Goal: Task Accomplishment & Management: Contribute content

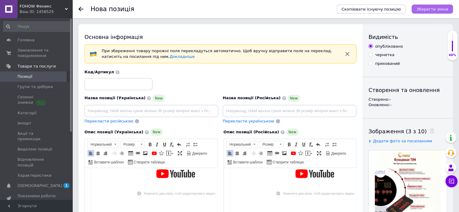
click at [433, 10] on icon "Зберегти зміни" at bounding box center [433, 9] width 32 height 5
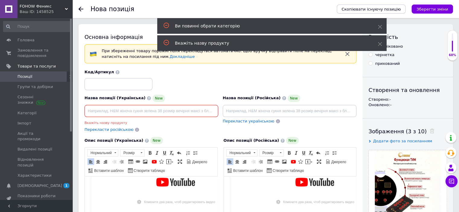
click at [95, 110] on input at bounding box center [152, 111] width 134 height 12
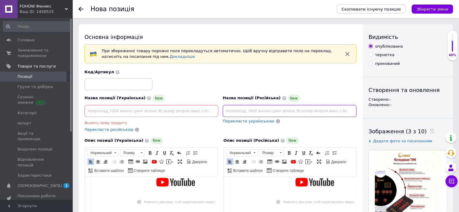
click at [234, 111] on input at bounding box center [290, 111] width 134 height 12
click at [310, 110] on input "Термо-инфракрасный массажер [ТИМ} Fohow SPA--Капсула" at bounding box center [290, 111] width 134 height 12
click at [339, 111] on input "Термо-инфракрасный массажер [ТИМ} Fohow" SPA--Капсула" at bounding box center [290, 111] width 134 height 12
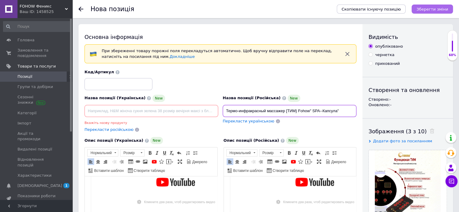
type input "Термо-инфракрасный массажер [ТИМ} Fohow" SPA--Капсула""
click at [430, 8] on icon "Зберегти зміни" at bounding box center [433, 9] width 32 height 5
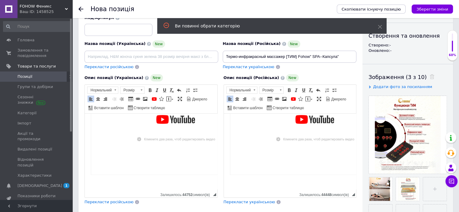
scroll to position [91, 0]
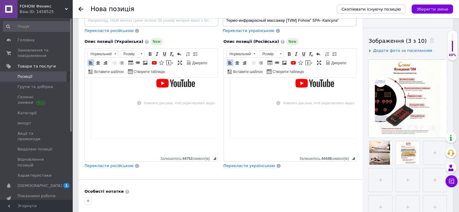
click at [257, 165] on span "Перекласти українською" at bounding box center [250, 166] width 52 height 5
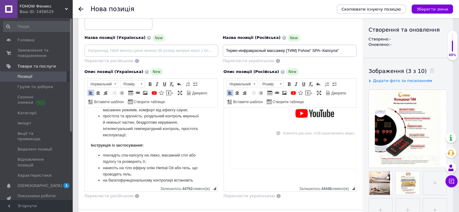
scroll to position [1098, 0]
drag, startPoint x: 349, startPoint y: 51, endPoint x: 325, endPoint y: 198, distance: 148.8
click at [325, 198] on div "Перекласти українською" at bounding box center [290, 197] width 133 height 6
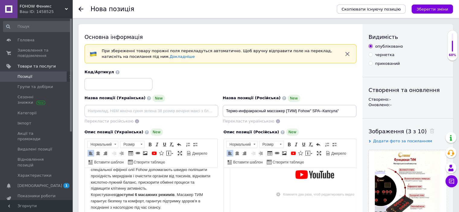
scroll to position [358, 0]
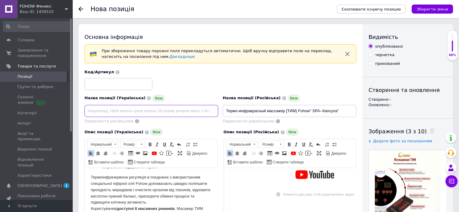
click at [95, 110] on input at bounding box center [152, 111] width 134 height 12
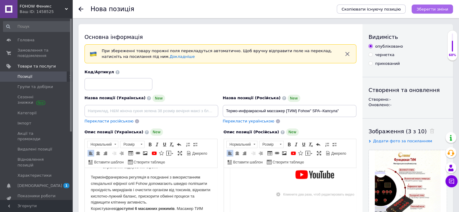
click at [441, 8] on icon "Зберегти зміни" at bounding box center [433, 9] width 32 height 5
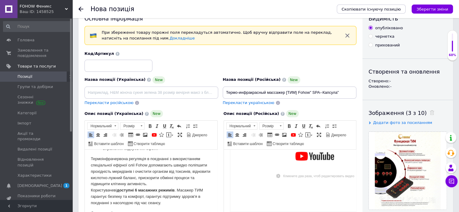
scroll to position [17, 0]
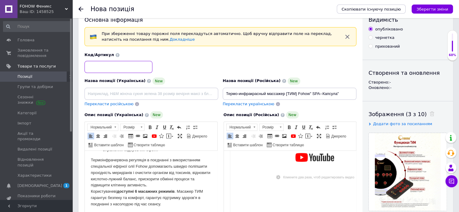
click at [89, 65] on input at bounding box center [119, 67] width 68 height 12
type input "F619"
click at [90, 92] on input at bounding box center [152, 94] width 134 height 12
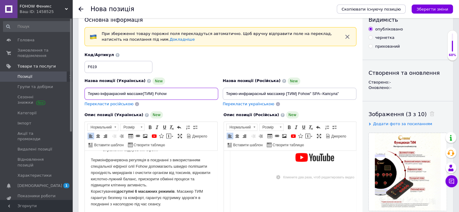
click at [90, 92] on input "Термо-інфракрасний массаже{TИМ} Fohow" at bounding box center [152, 94] width 134 height 12
click at [168, 92] on input "Термо-інфракрасний массаже{TИМ} Fohow" at bounding box center [152, 94] width 134 height 12
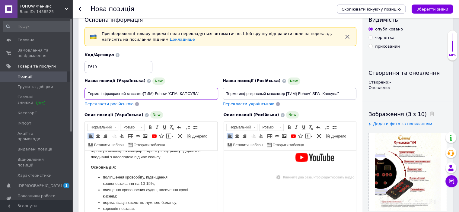
scroll to position [419, 0]
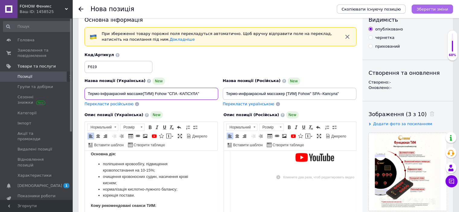
type input "Термо-інфракрасний массаже{TИМ} Fohow "СПА -КАПСУЛА""
click at [435, 8] on icon "Зберегти зміни" at bounding box center [433, 9] width 32 height 5
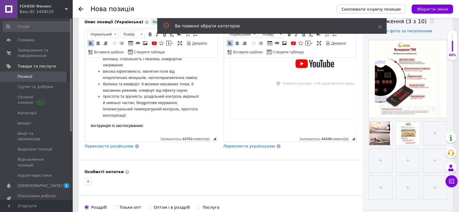
scroll to position [198, 0]
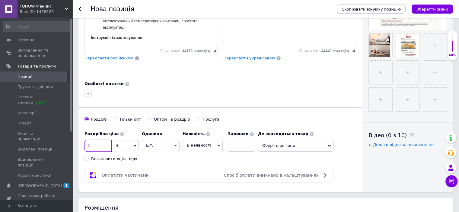
click at [95, 143] on input at bounding box center [98, 146] width 27 height 12
type input "2280"
click at [175, 145] on icon at bounding box center [175, 145] width 3 height 3
click at [155, 180] on li "комплект" at bounding box center [160, 182] width 37 height 8
click at [238, 145] on input at bounding box center [241, 146] width 27 height 12
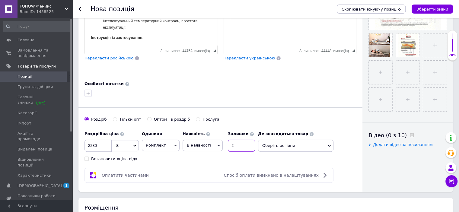
type input "2"
click at [330, 145] on icon at bounding box center [329, 146] width 3 height 3
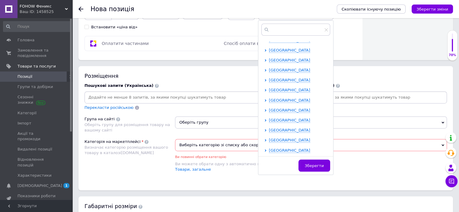
scroll to position [350, 0]
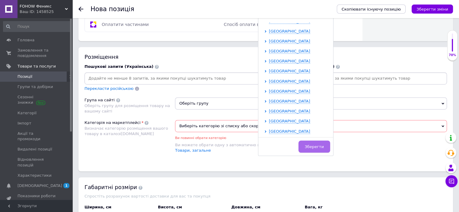
click at [315, 145] on span "Зберегти" at bounding box center [314, 147] width 19 height 5
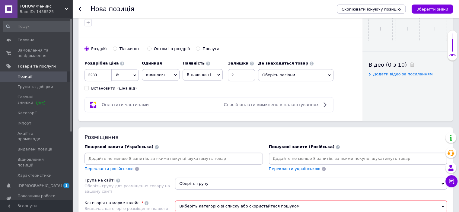
scroll to position [259, 0]
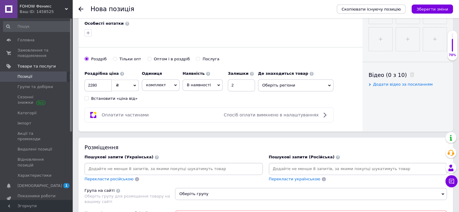
click at [328, 84] on icon at bounding box center [329, 85] width 3 height 3
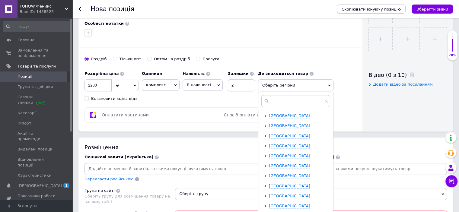
click at [284, 195] on span "[GEOGRAPHIC_DATA]" at bounding box center [289, 196] width 41 height 5
click at [277, 194] on span "[GEOGRAPHIC_DATA]" at bounding box center [289, 196] width 41 height 5
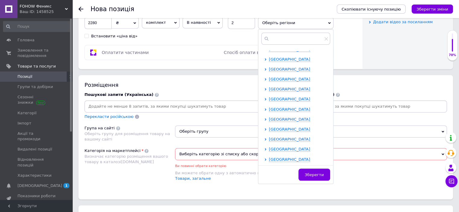
scroll to position [380, 0]
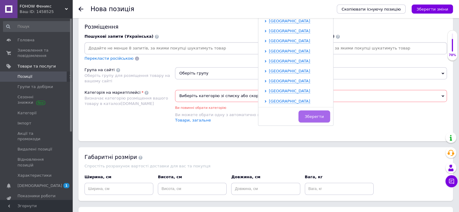
click at [323, 115] on span "Зберегти" at bounding box center [314, 116] width 19 height 5
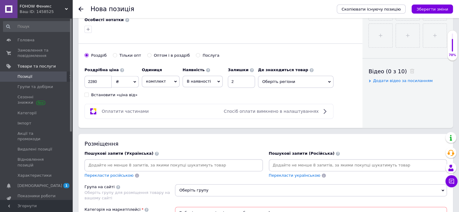
scroll to position [198, 0]
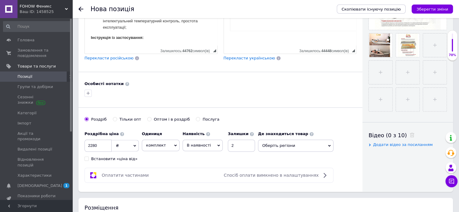
click at [330, 145] on icon at bounding box center [329, 146] width 3 height 3
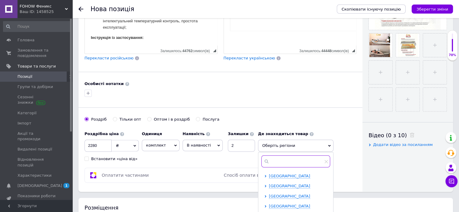
click at [274, 160] on input "text" at bounding box center [296, 162] width 69 height 12
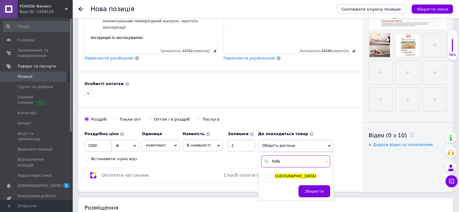
type input "КиЇв"
click at [265, 174] on input "checkbox" at bounding box center [267, 176] width 4 height 4
checkbox input "true"
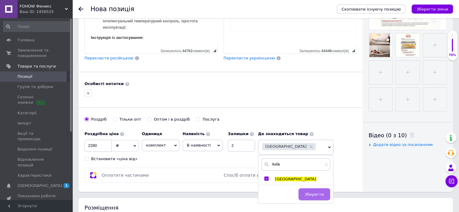
click at [312, 192] on span "Зберегти" at bounding box center [314, 194] width 19 height 5
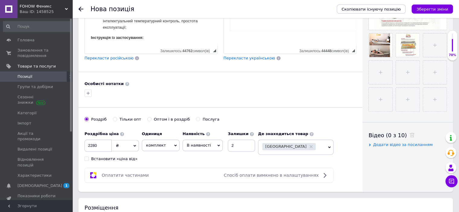
click at [86, 158] on input "Встановити «ціна від»" at bounding box center [87, 159] width 4 height 4
checkbox input "true"
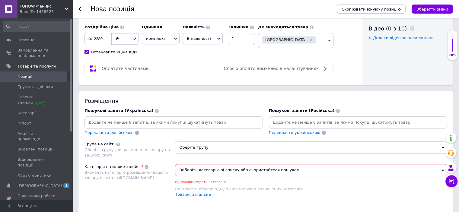
scroll to position [319, 0]
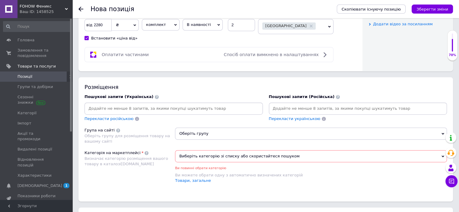
click at [444, 133] on icon at bounding box center [443, 134] width 3 height 2
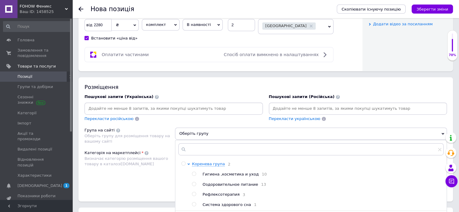
scroll to position [350, 0]
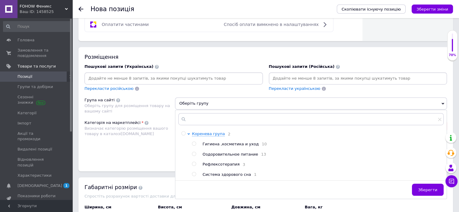
click at [195, 163] on input "radio" at bounding box center [194, 164] width 4 height 4
radio input "true"
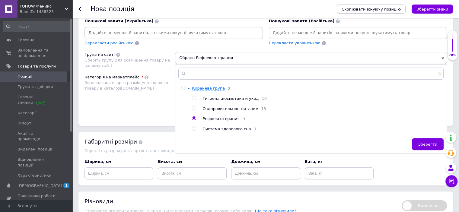
scroll to position [410, 0]
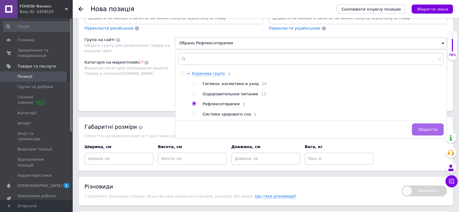
click at [428, 130] on span "Зберегти" at bounding box center [428, 129] width 19 height 5
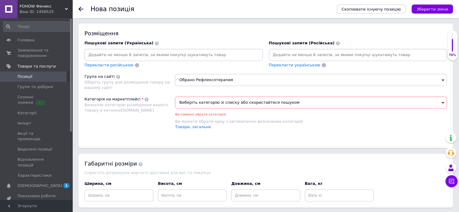
scroll to position [350, 0]
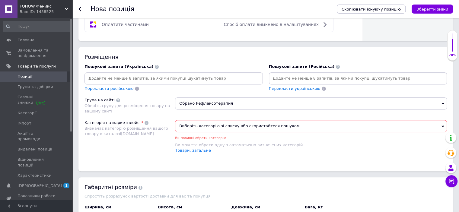
click at [443, 125] on icon at bounding box center [443, 126] width 3 height 3
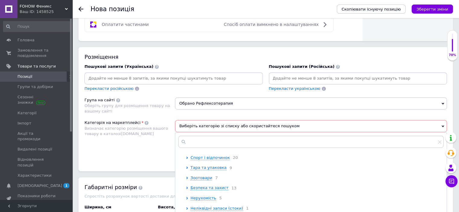
scroll to position [91, 0]
click at [214, 170] on span "Краса та здоров'я" at bounding box center [209, 167] width 37 height 5
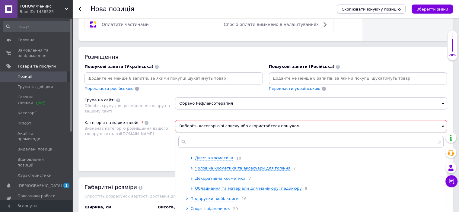
scroll to position [181, 0]
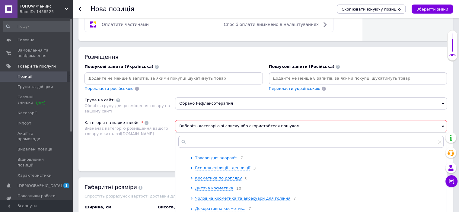
click at [225, 160] on span "Товари для здоров'я" at bounding box center [216, 158] width 43 height 5
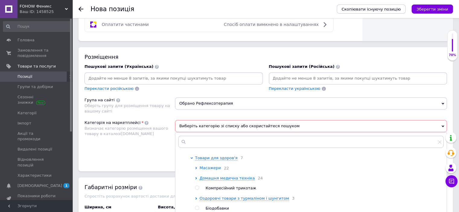
click at [209, 170] on span "Масажери" at bounding box center [210, 168] width 21 height 5
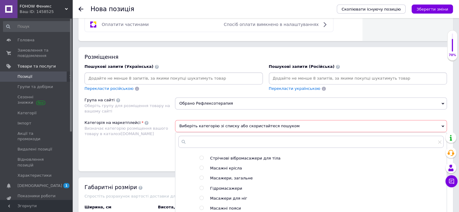
scroll to position [211, 0]
click at [201, 180] on input "radio" at bounding box center [202, 178] width 4 height 4
radio input "true"
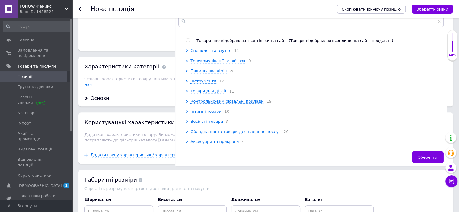
scroll to position [531, 0]
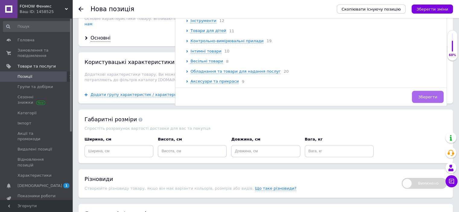
click at [434, 95] on span "Зберегти" at bounding box center [428, 97] width 19 height 5
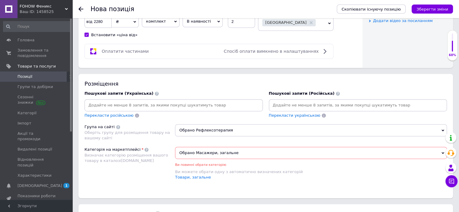
scroll to position [319, 0]
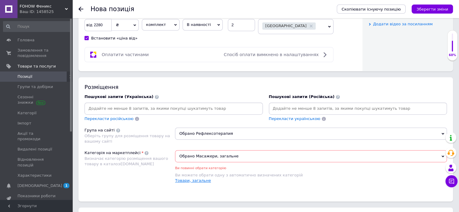
click at [198, 179] on link "Товари, загальне" at bounding box center [193, 181] width 36 height 5
click at [444, 156] on icon at bounding box center [443, 157] width 3 height 2
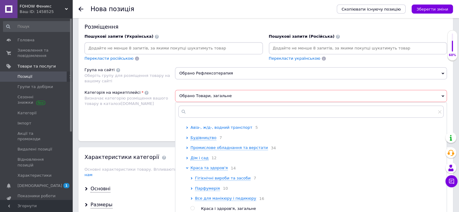
scroll to position [60, 0]
click at [214, 170] on span "Краса та здоров'я" at bounding box center [209, 167] width 37 height 5
click at [227, 95] on span "Обрано Товари, загальне" at bounding box center [311, 96] width 272 height 12
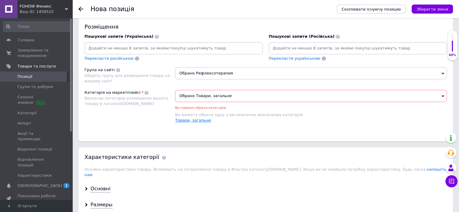
click at [198, 119] on link "Товари, загальне" at bounding box center [193, 120] width 36 height 5
click at [196, 119] on link "Товари, загальне" at bounding box center [193, 120] width 36 height 5
click at [183, 118] on link "Товари, загальне" at bounding box center [193, 120] width 36 height 5
click at [442, 95] on icon at bounding box center [443, 96] width 3 height 2
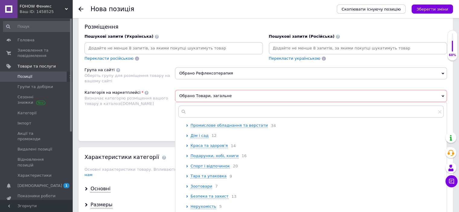
scroll to position [91, 0]
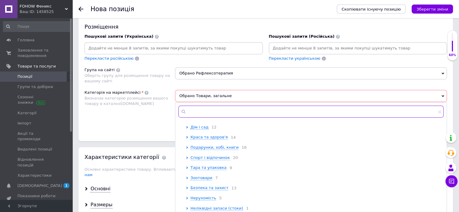
click at [192, 110] on input "text" at bounding box center [312, 112] width 266 height 12
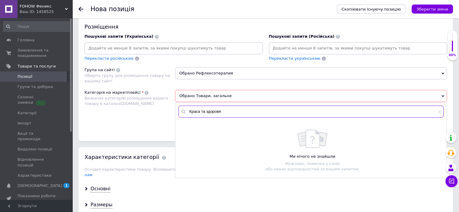
type input "Краса та здоровя"
click at [227, 94] on span "Обрано Товари, загальне" at bounding box center [311, 96] width 272 height 12
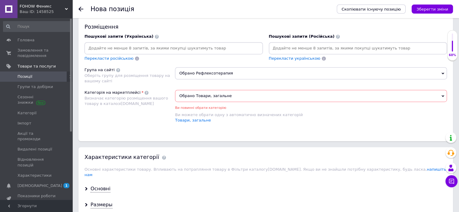
click at [230, 94] on span "Обрано Товари, загальне" at bounding box center [311, 96] width 272 height 12
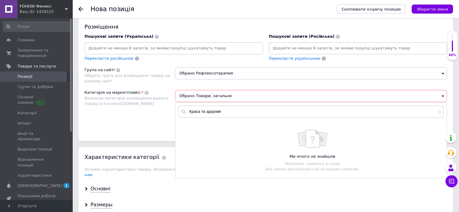
click at [443, 95] on icon at bounding box center [443, 96] width 3 height 3
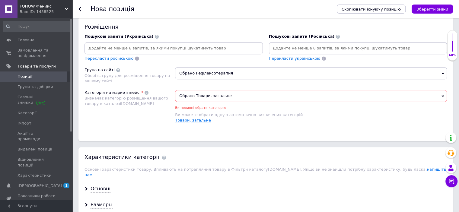
click at [199, 119] on link "Товари, загальне" at bounding box center [193, 120] width 36 height 5
click at [443, 95] on icon at bounding box center [443, 96] width 3 height 3
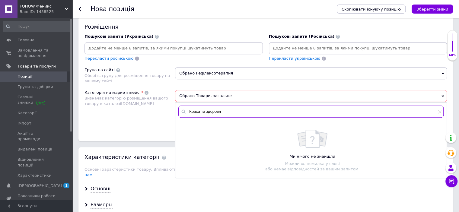
click at [219, 109] on input "Краса та здоровя" at bounding box center [312, 112] width 266 height 12
click at [224, 109] on input "Краса та здоровя" at bounding box center [312, 112] width 266 height 12
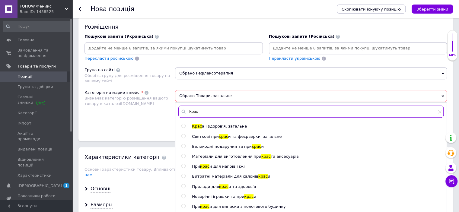
type input "Крас"
click at [183, 124] on input "radio" at bounding box center [184, 126] width 4 height 4
radio input "true"
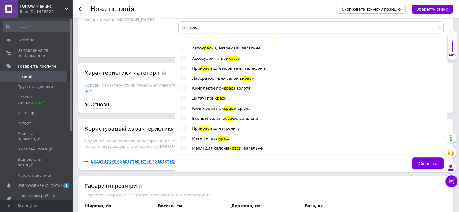
scroll to position [531, 0]
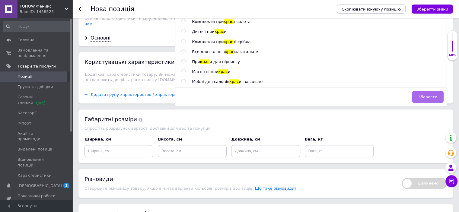
click at [429, 95] on span "Зберегти" at bounding box center [428, 97] width 19 height 5
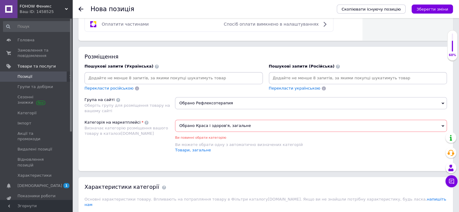
scroll to position [350, 0]
click at [444, 126] on icon at bounding box center [443, 127] width 3 height 2
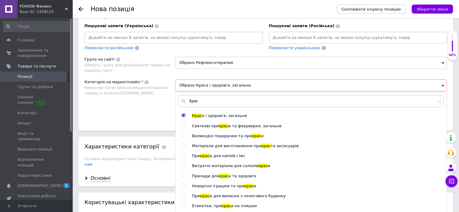
scroll to position [380, 0]
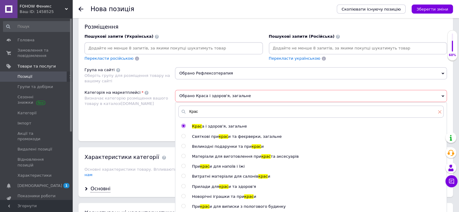
click at [439, 111] on icon at bounding box center [440, 112] width 4 height 4
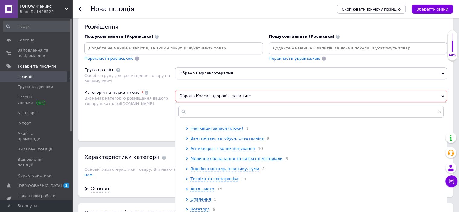
scroll to position [181, 0]
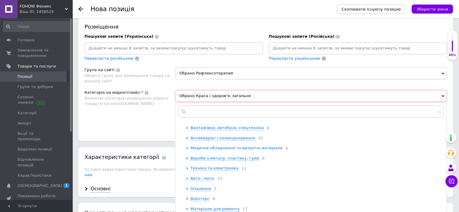
click at [205, 150] on span "Медичне обладнання та витратні матеріали" at bounding box center [237, 148] width 92 height 5
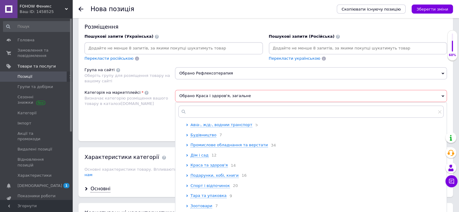
scroll to position [60, 0]
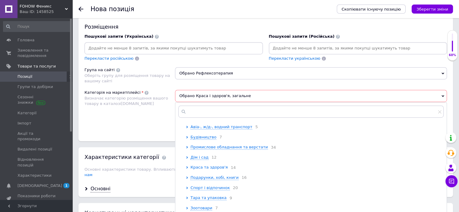
click at [211, 170] on span "Краса та здоров'я" at bounding box center [209, 167] width 37 height 5
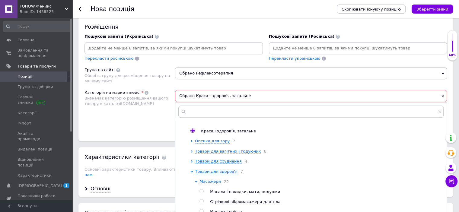
scroll to position [151, 0]
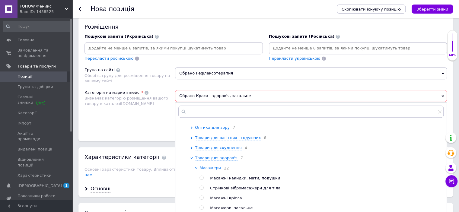
click at [211, 170] on span "Масажери" at bounding box center [210, 168] width 21 height 5
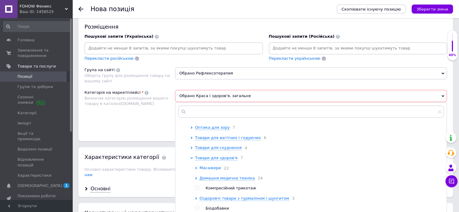
click at [211, 170] on span "Масажери" at bounding box center [210, 168] width 21 height 5
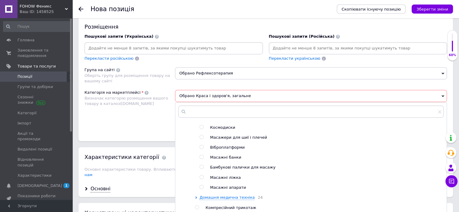
scroll to position [363, 0]
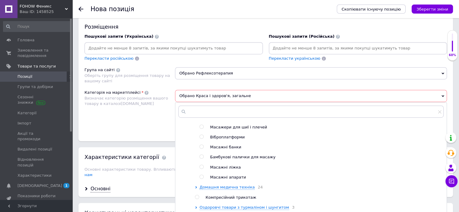
click at [201, 179] on input "radio" at bounding box center [202, 177] width 4 height 4
radio input "true"
radio input "false"
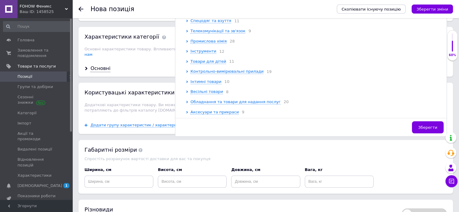
scroll to position [501, 0]
click at [427, 125] on span "Зберегти" at bounding box center [428, 127] width 19 height 5
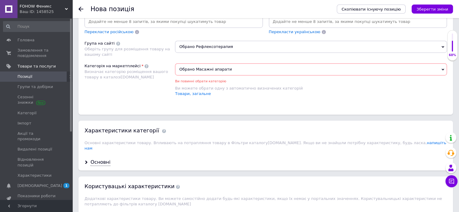
scroll to position [380, 0]
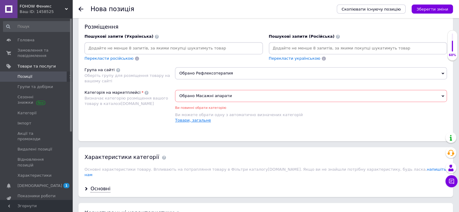
click at [182, 118] on link "Товари, загальне" at bounding box center [193, 120] width 36 height 5
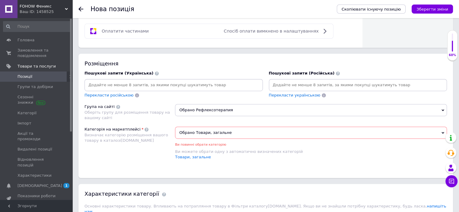
scroll to position [373, 0]
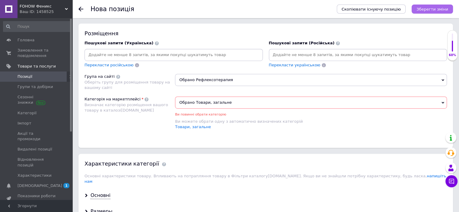
click at [430, 9] on icon "Зберегти зміни" at bounding box center [433, 9] width 32 height 5
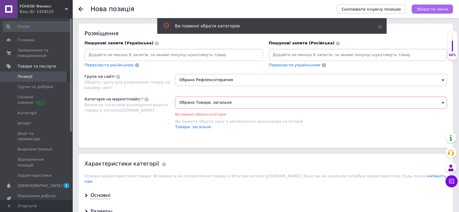
scroll to position [380, 0]
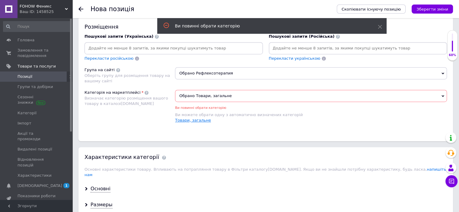
click at [198, 119] on link "Товари, загальне" at bounding box center [193, 120] width 36 height 5
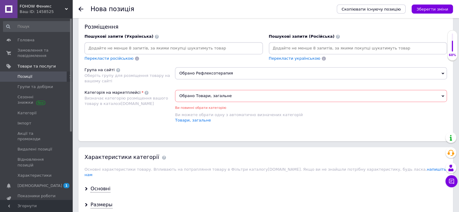
click at [145, 91] on span at bounding box center [147, 93] width 4 height 4
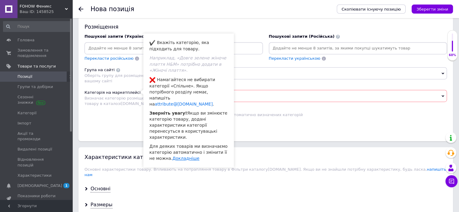
click at [179, 156] on link "Докладніше" at bounding box center [185, 158] width 27 height 5
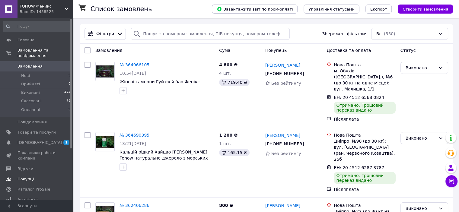
scroll to position [72, 0]
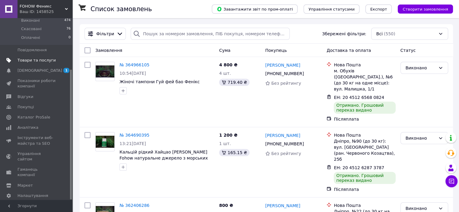
click at [40, 58] on span "Товари та послуги" at bounding box center [37, 60] width 38 height 5
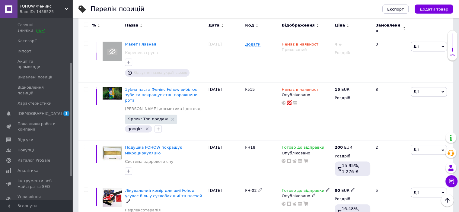
scroll to position [967, 0]
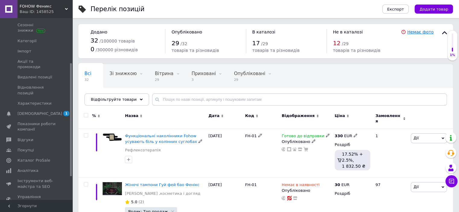
click at [417, 31] on link "Немає фото" at bounding box center [421, 32] width 27 height 5
click at [195, 72] on span "Приховані" at bounding box center [204, 73] width 24 height 5
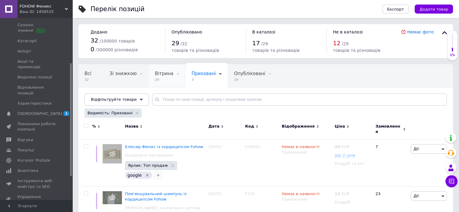
click at [160, 73] on span "Вітрина" at bounding box center [164, 73] width 18 height 5
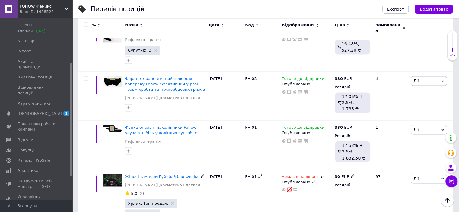
scroll to position [1010, 0]
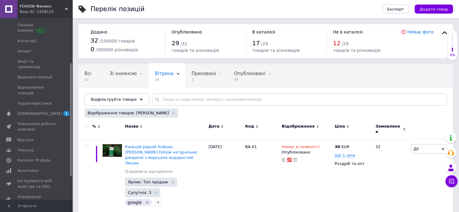
click at [349, 41] on div "12 / 29" at bounding box center [367, 43] width 68 height 9
click at [420, 32] on link "Немає фото" at bounding box center [421, 32] width 27 height 5
click at [91, 79] on div "Всі 32" at bounding box center [91, 76] width 25 height 23
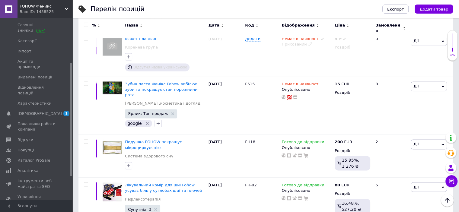
scroll to position [967, 0]
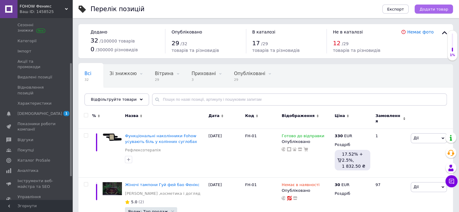
click at [431, 12] on button "Додати товар" at bounding box center [434, 9] width 38 height 9
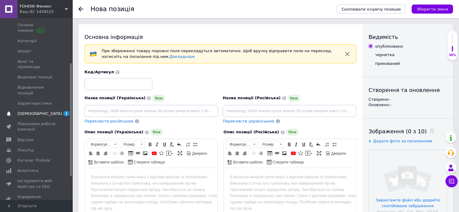
click at [58, 109] on link "Сповіщення 1 0" at bounding box center [37, 114] width 74 height 10
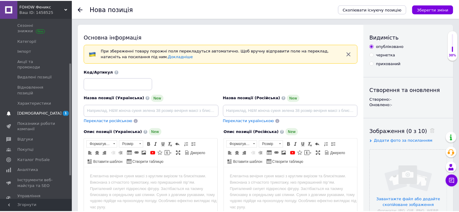
scroll to position [11, 0]
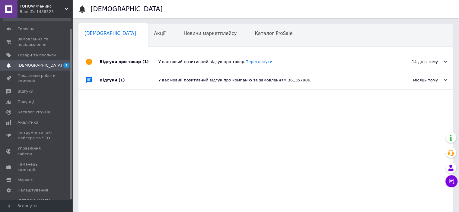
click at [208, 87] on div "У вас новий позитивний відгук про компанію за замовленням 361357986." at bounding box center [273, 80] width 228 height 18
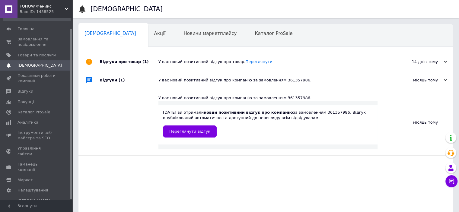
click at [225, 64] on div "У вас новий позитивний відгук про товар. Переглянути" at bounding box center [273, 61] width 228 height 5
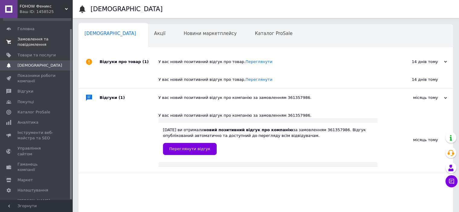
click at [45, 43] on span "Замовлення та повідомлення" at bounding box center [37, 42] width 38 height 11
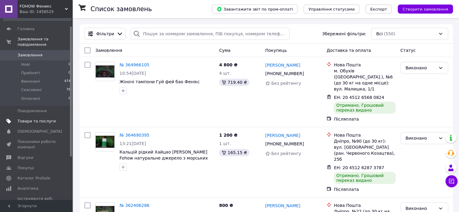
click at [48, 119] on link "Товари та послуги" at bounding box center [37, 121] width 74 height 10
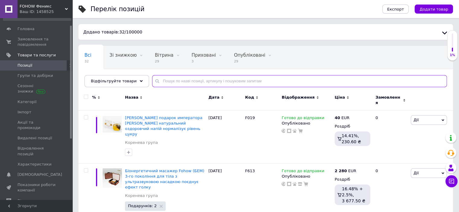
click at [179, 80] on input "text" at bounding box center [299, 81] width 295 height 12
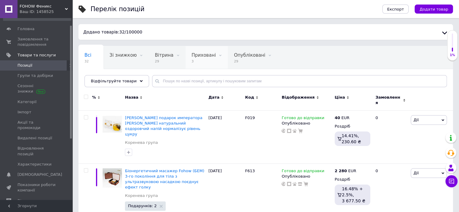
click at [202, 63] on span "3" at bounding box center [204, 61] width 24 height 5
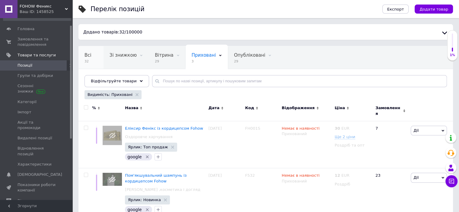
click at [94, 57] on div "Всі 32" at bounding box center [91, 57] width 25 height 23
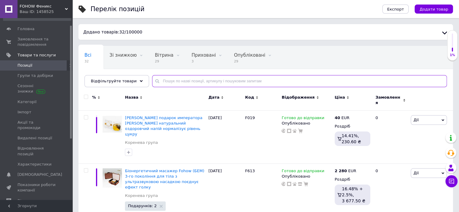
click at [211, 82] on input "text" at bounding box center [299, 81] width 295 height 12
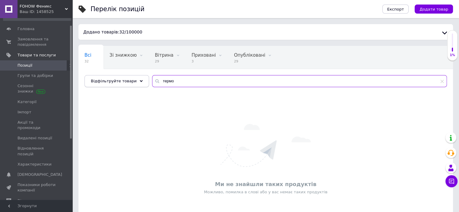
type input "термо"
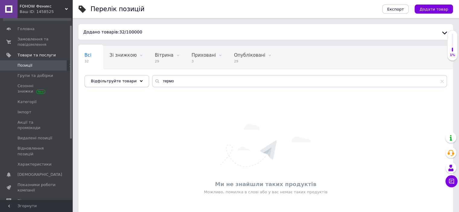
click at [113, 81] on span "Відфільтруйте товари" at bounding box center [114, 81] width 46 height 5
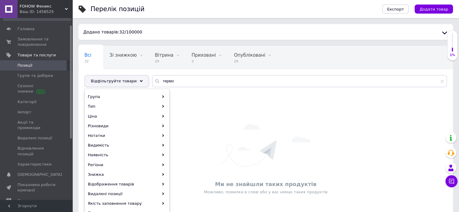
click at [125, 84] on div "Відфільтруйте товари" at bounding box center [117, 81] width 65 height 12
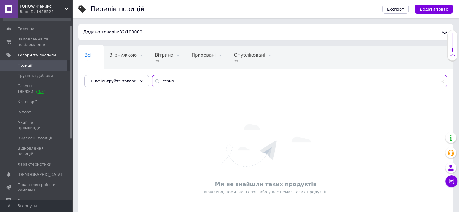
click at [159, 80] on input "термо" at bounding box center [299, 81] width 295 height 12
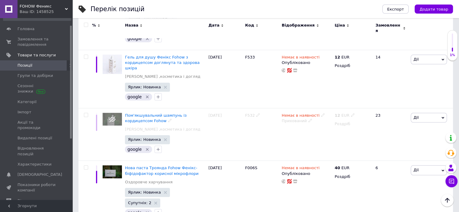
scroll to position [629, 0]
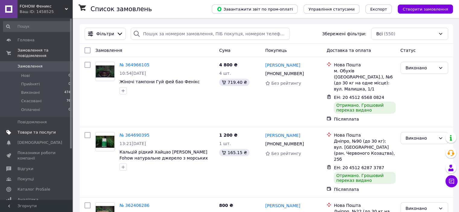
click at [44, 130] on span "Товари та послуги" at bounding box center [37, 132] width 38 height 5
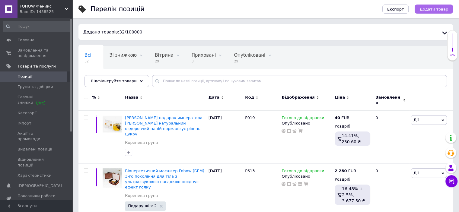
click at [439, 9] on span "Додати товар" at bounding box center [434, 9] width 29 height 5
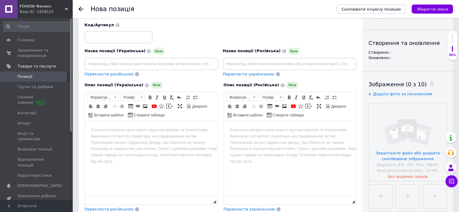
scroll to position [60, 0]
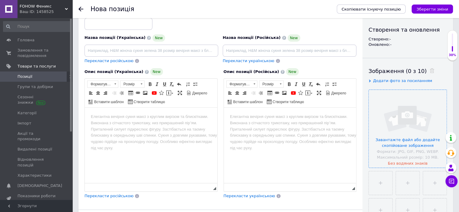
click at [395, 141] on input "file" at bounding box center [408, 129] width 78 height 78
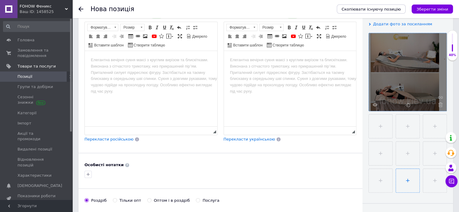
scroll to position [121, 0]
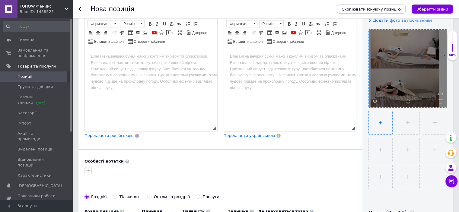
click at [381, 123] on input "file" at bounding box center [381, 123] width 24 height 24
type input "C:\fakepath\33333.png"
click at [408, 122] on input "file" at bounding box center [408, 123] width 24 height 24
type input "C:\fakepath\2222.png"
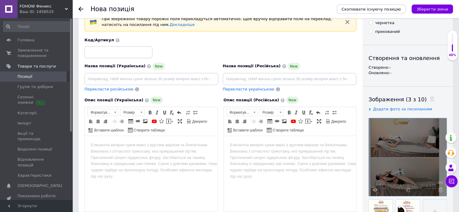
scroll to position [30, 0]
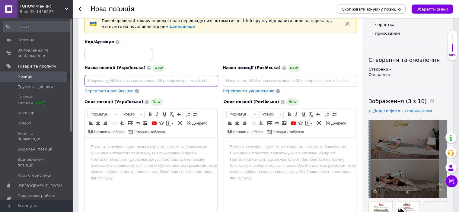
click at [90, 82] on input at bounding box center [152, 81] width 134 height 12
click at [92, 53] on input at bounding box center [119, 54] width 68 height 12
type input "F619"
click at [92, 80] on input at bounding box center [152, 81] width 134 height 12
click at [98, 81] on input "Термоінфро" at bounding box center [152, 81] width 134 height 12
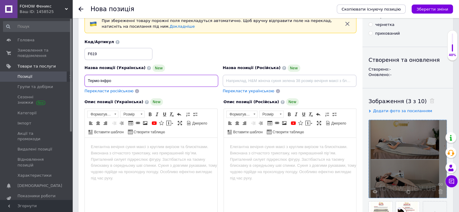
click at [110, 80] on input "Термо-інфро" at bounding box center [152, 81] width 134 height 12
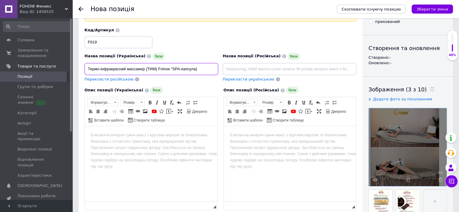
scroll to position [60, 0]
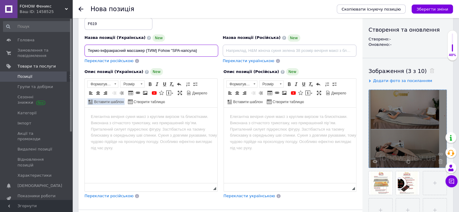
click at [105, 101] on span "Вставити шаблон" at bounding box center [108, 102] width 31 height 5
type input "Термо-інфракрасний массажер {TИМ} Fohow "SPA-капсула}"
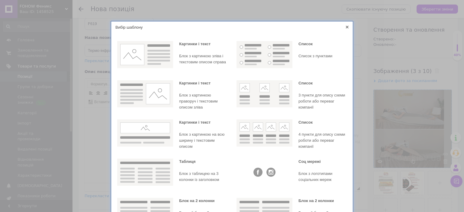
click at [346, 26] on icon at bounding box center [347, 27] width 3 height 3
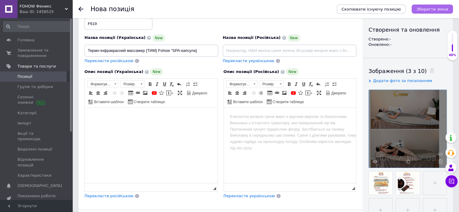
click at [436, 9] on icon "Зберегти зміни" at bounding box center [433, 9] width 32 height 5
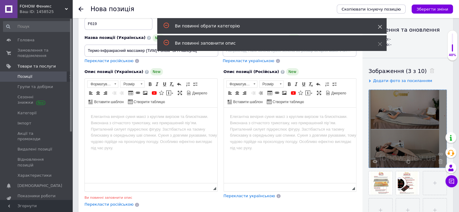
click at [381, 24] on span at bounding box center [380, 27] width 4 height 6
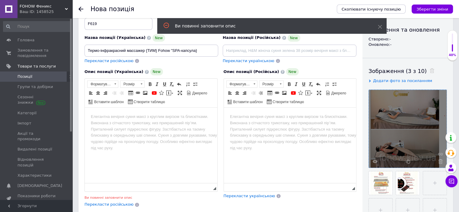
click at [379, 44] on div "Оновлено: -" at bounding box center [408, 44] width 79 height 5
click at [379, 27] on icon at bounding box center [380, 27] width 4 height 4
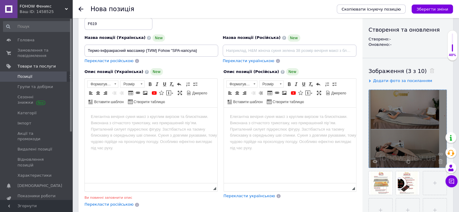
click at [122, 60] on span "Перекласти російською" at bounding box center [109, 61] width 49 height 5
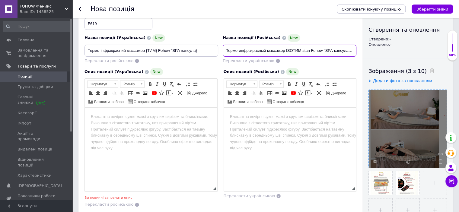
click at [292, 50] on input "Термо-инфракрасный массажер ISOTИМ stan Fohow "SPA-капсула Джонс" at bounding box center [290, 51] width 134 height 12
click at [305, 49] on input "Термо-инфракрасный массажер {TИМ stan Fohow "SPA-капсула Джонс" at bounding box center [290, 51] width 134 height 12
click at [350, 50] on input "Термо-инфракрасный массажер {TИМ} Fohow "SPA-капсула Джонс" at bounding box center [290, 51] width 134 height 12
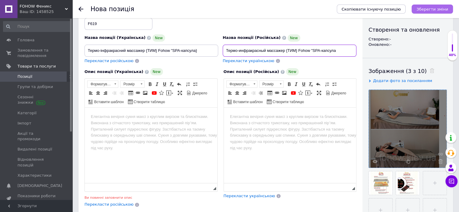
type input "Термо-инфракрасный массажер {TИМ} Fohow "SPA-капсула"
click at [442, 8] on icon "Зберегти зміни" at bounding box center [433, 9] width 32 height 5
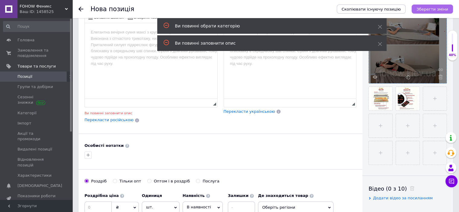
scroll to position [151, 0]
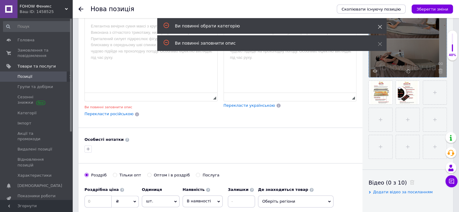
click at [380, 25] on icon at bounding box center [380, 27] width 4 height 4
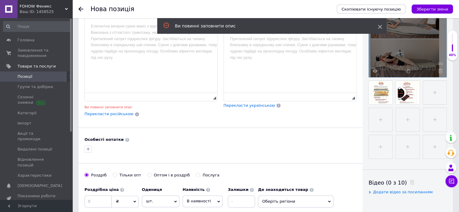
click at [379, 42] on div at bounding box center [408, 38] width 78 height 78
click at [379, 26] on icon at bounding box center [380, 27] width 4 height 4
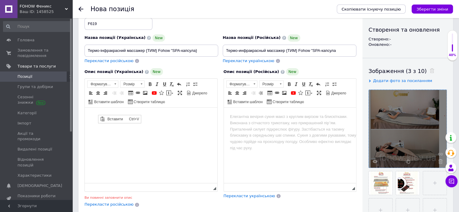
scroll to position [0, 0]
click at [118, 120] on span "Вставити" at bounding box center [116, 119] width 21 height 7
click at [92, 117] on body "Редактор, AB832966-9427-466C-99C2-C0AC8A2ABCA7" at bounding box center [151, 117] width 121 height 6
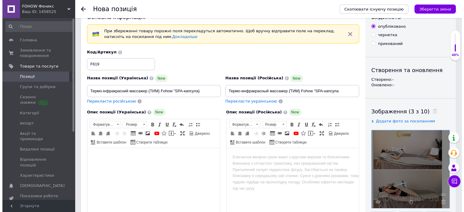
scroll to position [30, 0]
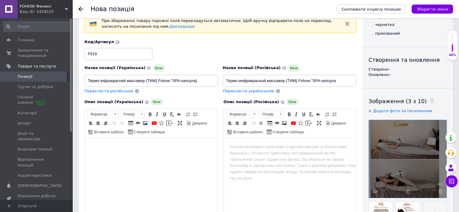
click at [145, 100] on span at bounding box center [147, 102] width 4 height 4
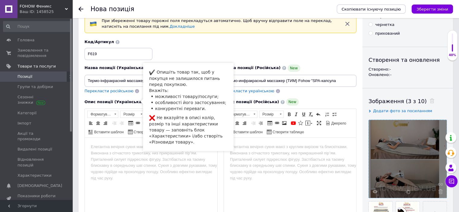
click at [145, 100] on span at bounding box center [147, 102] width 4 height 4
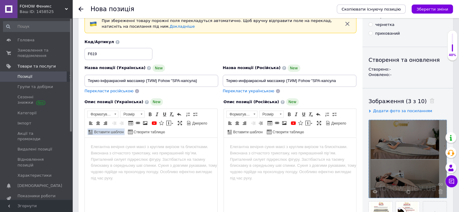
click at [107, 131] on span "Вставити шаблон" at bounding box center [108, 132] width 31 height 5
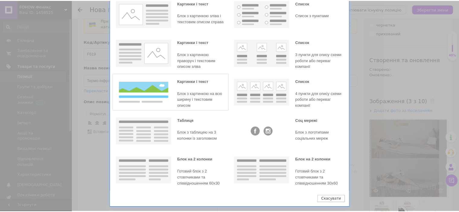
scroll to position [0, 0]
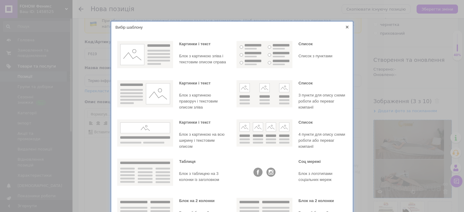
click at [346, 26] on icon at bounding box center [347, 27] width 3 height 3
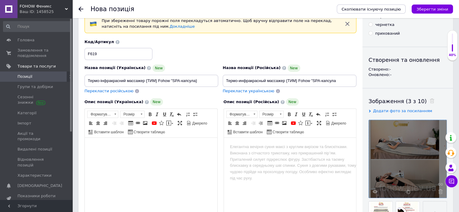
scroll to position [30, 0]
click at [104, 153] on span "Вставити" at bounding box center [108, 151] width 21 height 7
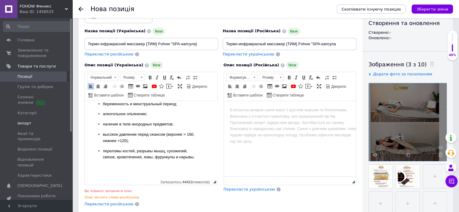
scroll to position [91, 0]
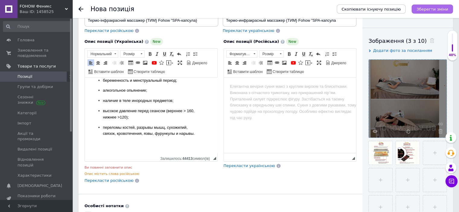
click at [435, 9] on icon "Зберегти зміни" at bounding box center [433, 9] width 32 height 5
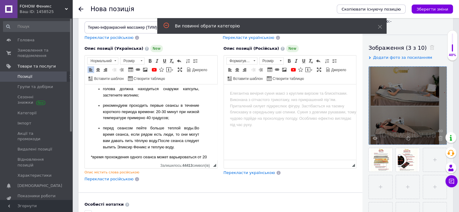
scroll to position [982, 0]
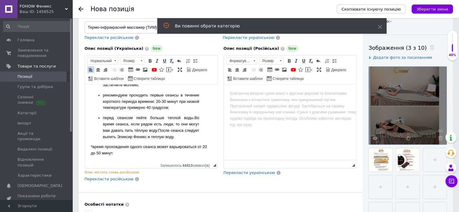
click at [115, 179] on span "Перекласти російською" at bounding box center [109, 179] width 49 height 5
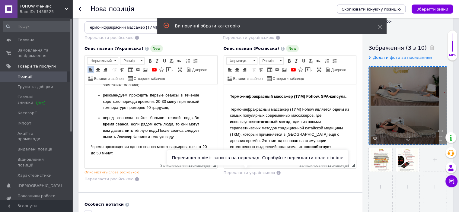
click at [258, 172] on span "Перекласти українською" at bounding box center [250, 173] width 52 height 5
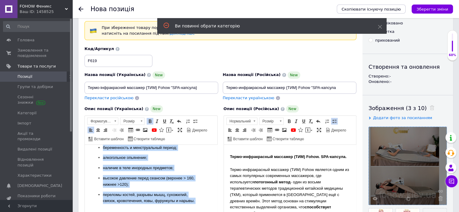
scroll to position [114, 0]
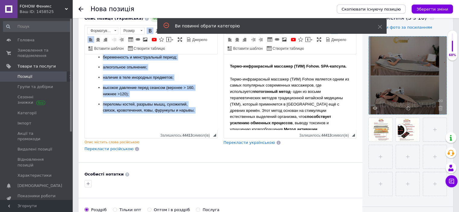
drag, startPoint x: 87, startPoint y: 62, endPoint x: 185, endPoint y: 261, distance: 221.8
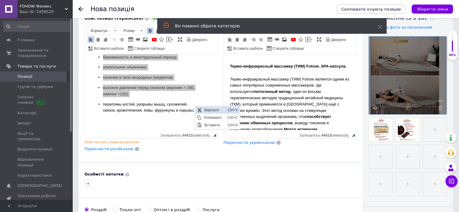
click at [212, 110] on span "Вирізати" at bounding box center [214, 110] width 23 height 7
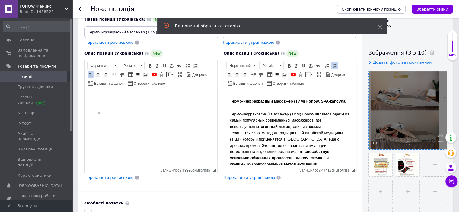
scroll to position [53, 0]
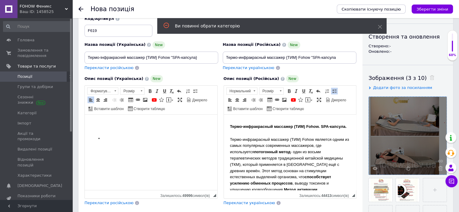
click at [104, 139] on li "Редактор, AB832966-9427-466C-99C2-C0AC8A2ABCA7" at bounding box center [151, 139] width 96 height 6
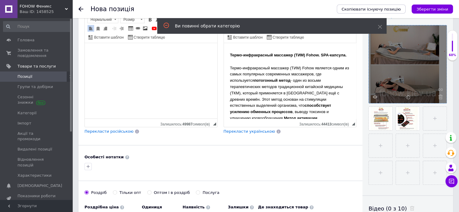
scroll to position [144, 0]
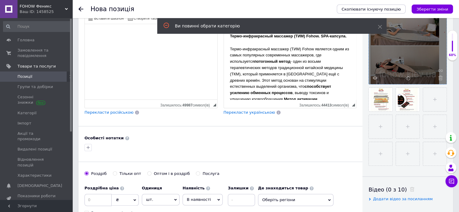
click at [259, 112] on span "Перекласти українською" at bounding box center [250, 112] width 52 height 5
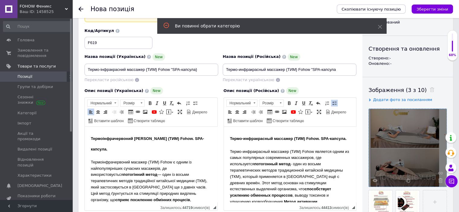
scroll to position [23, 0]
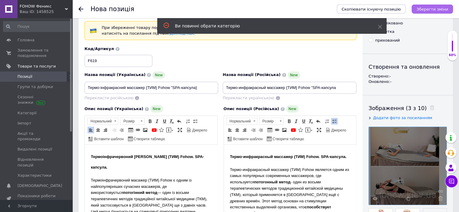
click at [429, 8] on icon "Зберегти зміни" at bounding box center [433, 9] width 32 height 5
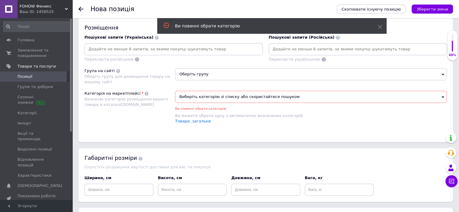
scroll to position [380, 0]
click at [379, 26] on use at bounding box center [380, 27] width 4 height 4
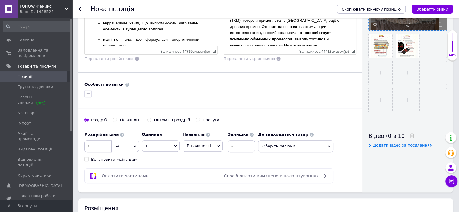
scroll to position [198, 0]
click at [94, 145] on input at bounding box center [98, 146] width 27 height 12
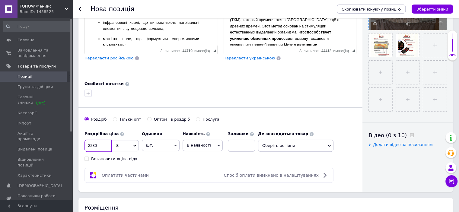
type input "2280"
click at [175, 145] on use at bounding box center [175, 146] width 3 height 2
click at [159, 180] on li "комплект" at bounding box center [160, 182] width 37 height 8
click at [240, 143] on input at bounding box center [241, 146] width 27 height 12
type input "2"
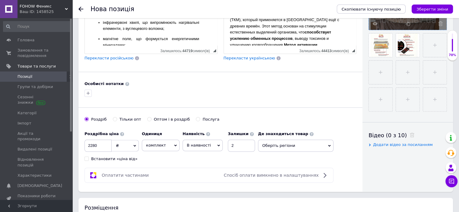
click at [331, 144] on span "Оберіть регіони" at bounding box center [296, 146] width 76 height 12
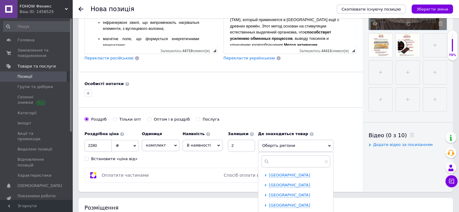
scroll to position [60, 0]
click at [295, 195] on span "[GEOGRAPHIC_DATA]" at bounding box center [289, 196] width 41 height 5
click at [271, 204] on input "checkbox" at bounding box center [271, 206] width 4 height 4
checkbox input "true"
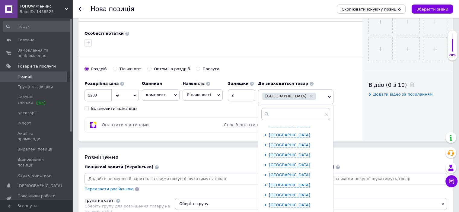
scroll to position [319, 0]
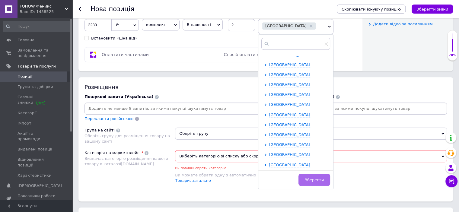
click at [321, 178] on span "Зберегти" at bounding box center [314, 180] width 19 height 5
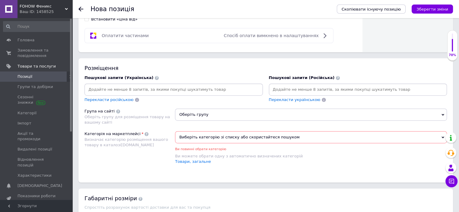
scroll to position [350, 0]
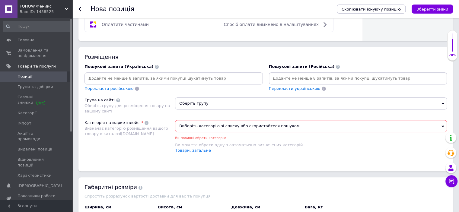
click at [443, 102] on icon at bounding box center [443, 103] width 3 height 3
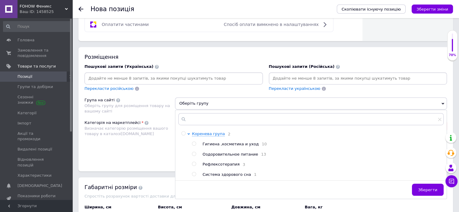
click at [193, 162] on input "radio" at bounding box center [194, 164] width 4 height 4
radio input "true"
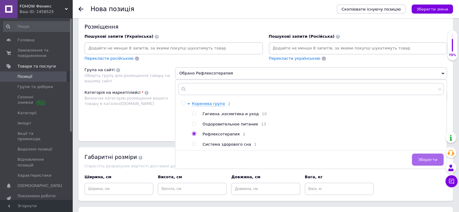
click at [427, 160] on span "Зберегти" at bounding box center [428, 160] width 19 height 5
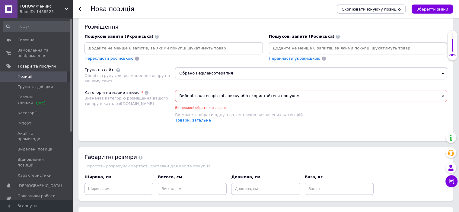
click at [441, 93] on span "Виберіть категорію зі списку або скористайтеся пошуком" at bounding box center [311, 96] width 272 height 12
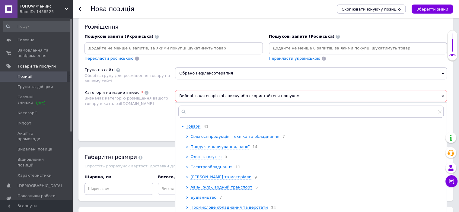
click at [221, 168] on span "Електрообладнання" at bounding box center [212, 167] width 42 height 5
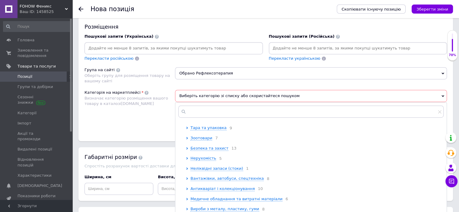
scroll to position [272, 0]
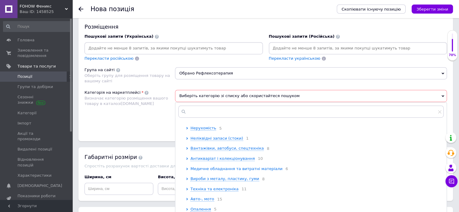
click at [221, 171] on span "Медичне обладнання та витратні матеріали" at bounding box center [237, 169] width 92 height 5
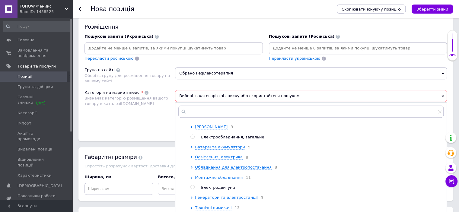
scroll to position [0, 0]
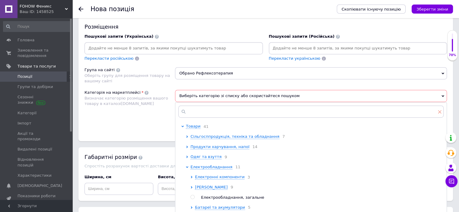
click at [441, 109] on span at bounding box center [440, 111] width 4 height 5
click at [443, 95] on icon at bounding box center [443, 96] width 3 height 3
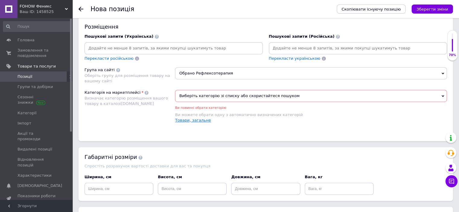
click at [201, 119] on link "Товари, загальне" at bounding box center [193, 120] width 36 height 5
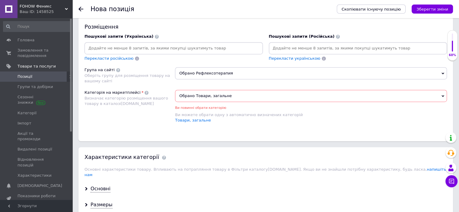
click at [443, 93] on span "Обрано Товари, загальне" at bounding box center [311, 96] width 272 height 12
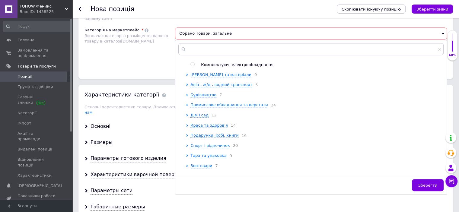
scroll to position [181, 0]
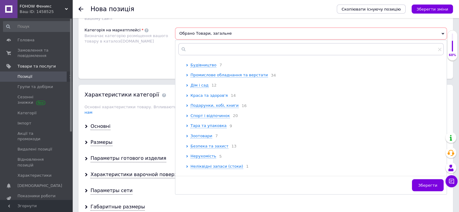
click at [211, 98] on span "Краса та здоров'я" at bounding box center [209, 95] width 37 height 5
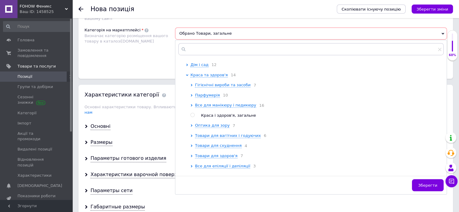
scroll to position [211, 0]
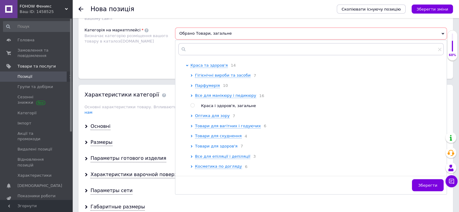
click at [220, 149] on span "Товари для здоров'я" at bounding box center [216, 146] width 43 height 5
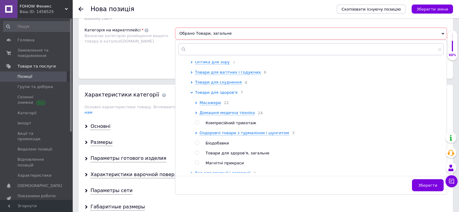
scroll to position [272, 0]
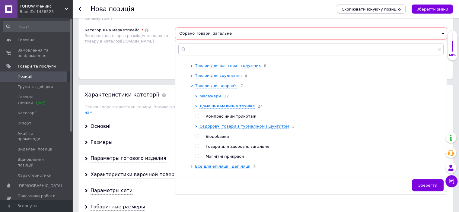
click at [212, 98] on span "Масажери" at bounding box center [210, 96] width 21 height 5
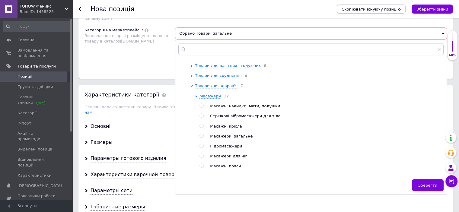
click at [201, 138] on input "radio" at bounding box center [202, 136] width 4 height 4
radio input "true"
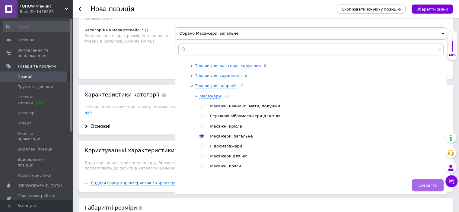
click at [430, 185] on span "Зберегти" at bounding box center [428, 185] width 19 height 5
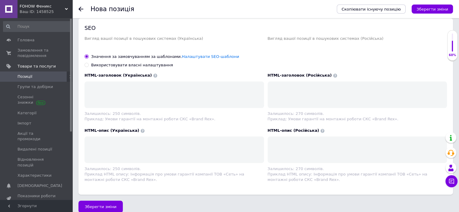
scroll to position [750, 0]
click at [111, 205] on span "Зберегти зміни" at bounding box center [101, 207] width 32 height 5
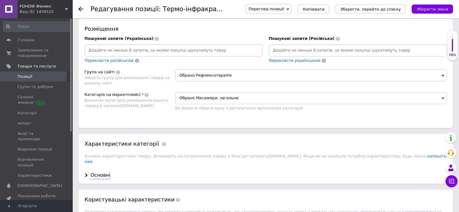
scroll to position [303, 0]
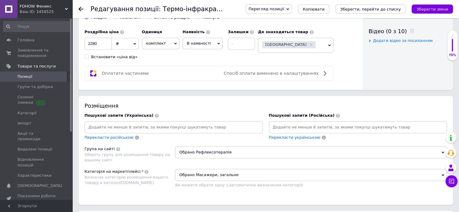
click at [66, 8] on icon at bounding box center [66, 9] width 3 height 3
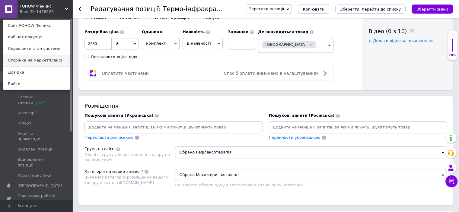
click at [50, 61] on link "Сторінка на маркетплейсі" at bounding box center [36, 60] width 66 height 11
